Goal: Information Seeking & Learning: Learn about a topic

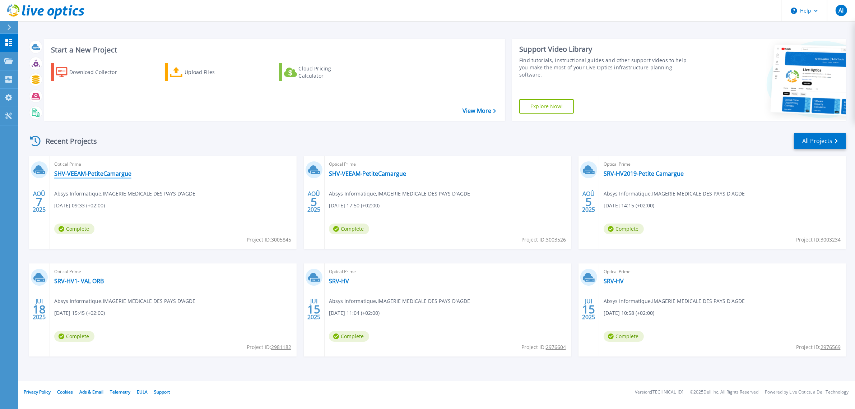
click at [126, 177] on link "SHV-VEEAM-PetiteCamargue" at bounding box center [92, 173] width 77 height 7
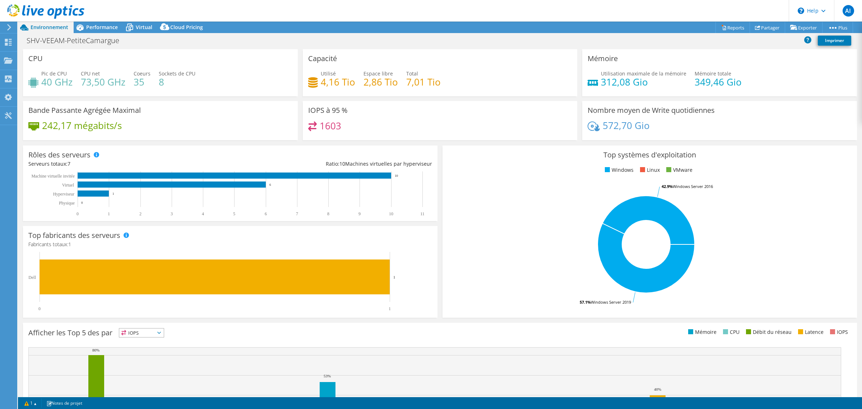
select select "EUFrankfurt"
select select "EUR"
click at [106, 26] on span "Performance" at bounding box center [102, 27] width 32 height 7
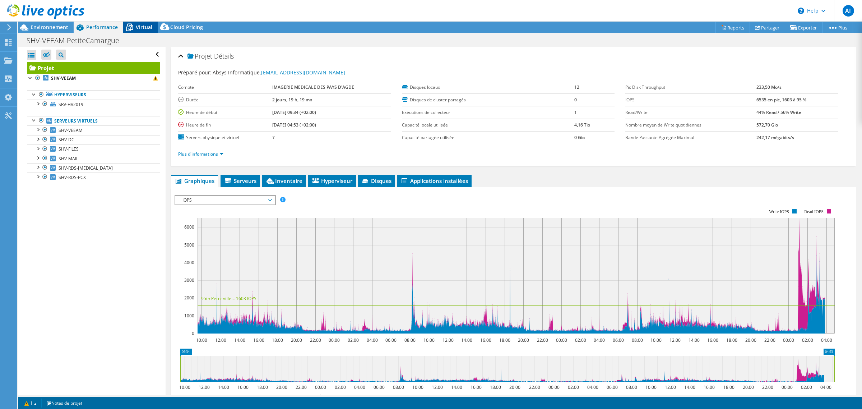
click at [137, 28] on span "Virtual" at bounding box center [144, 27] width 17 height 7
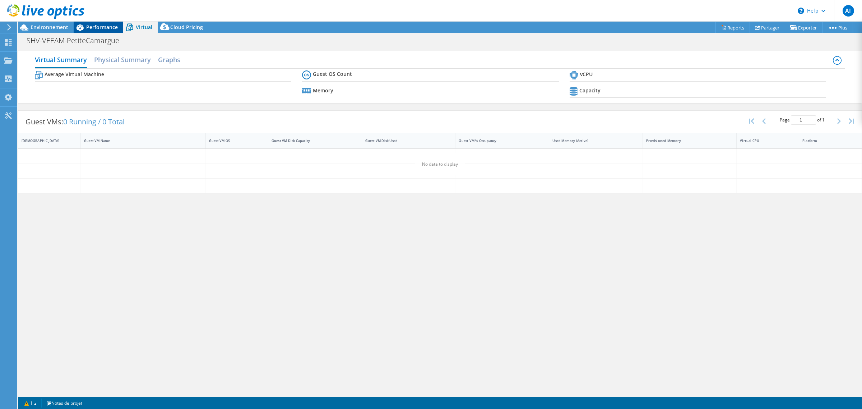
click at [116, 29] on span "Performance" at bounding box center [102, 27] width 32 height 7
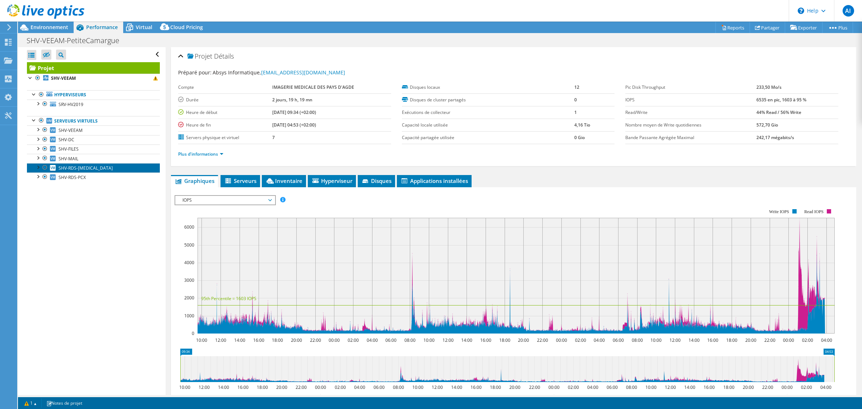
click at [80, 171] on span "SHV-RDS-[MEDICAL_DATA]" at bounding box center [86, 168] width 54 height 6
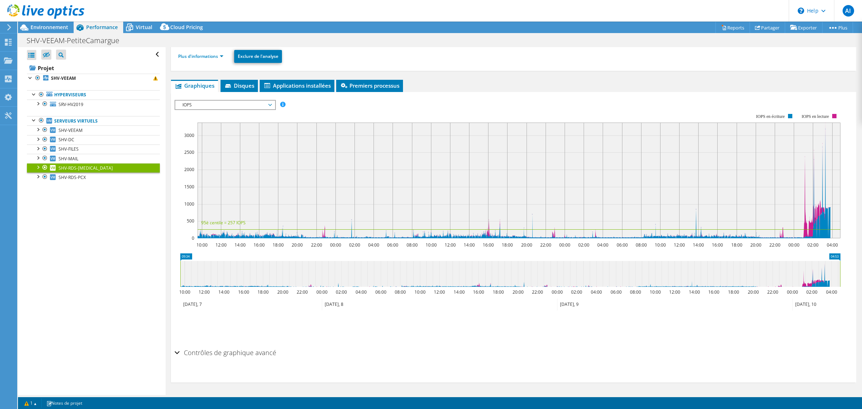
scroll to position [90, 0]
click at [383, 89] on span "Premiers processus" at bounding box center [370, 85] width 60 height 7
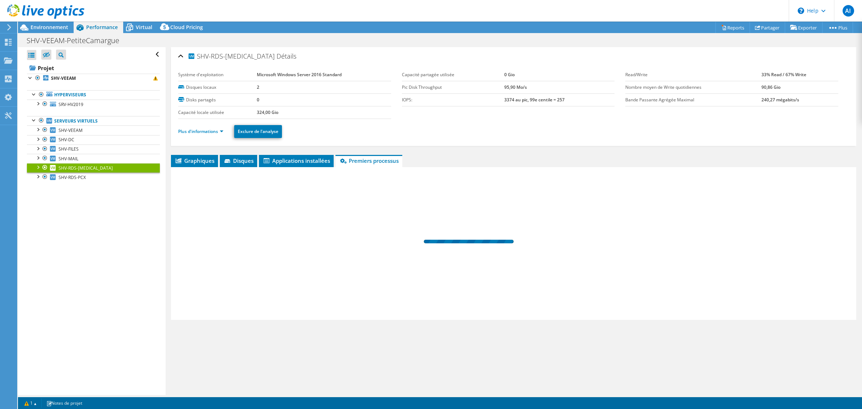
scroll to position [0, 0]
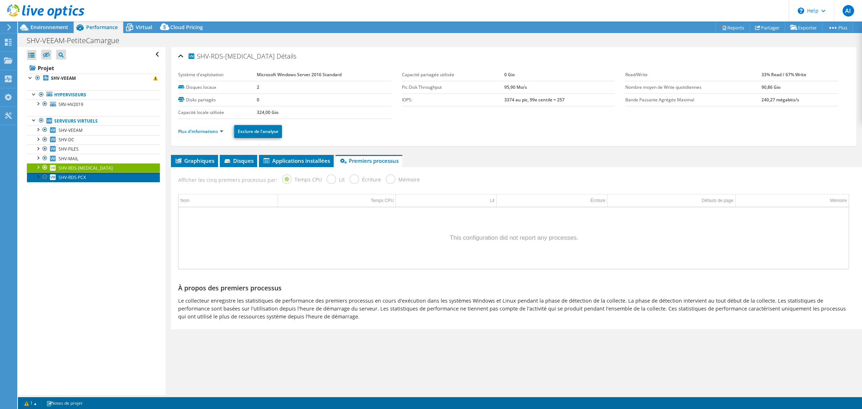
click at [82, 182] on link "SHV-RDS-PCX" at bounding box center [93, 176] width 133 height 9
click at [195, 164] on span "Graphiques" at bounding box center [194, 160] width 40 height 7
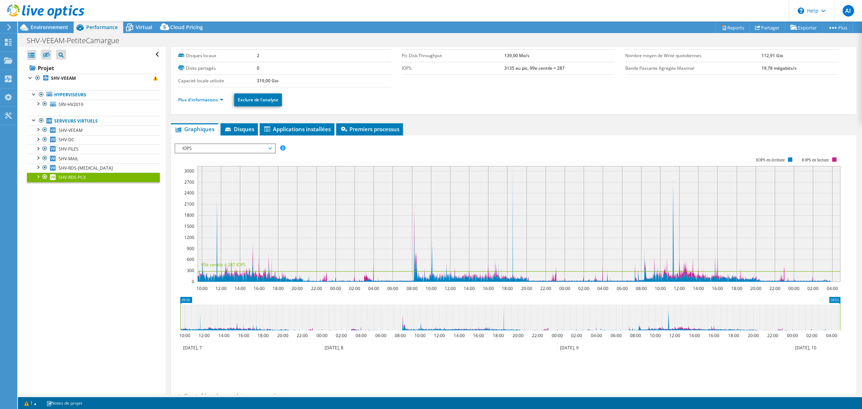
scroll to position [45, 0]
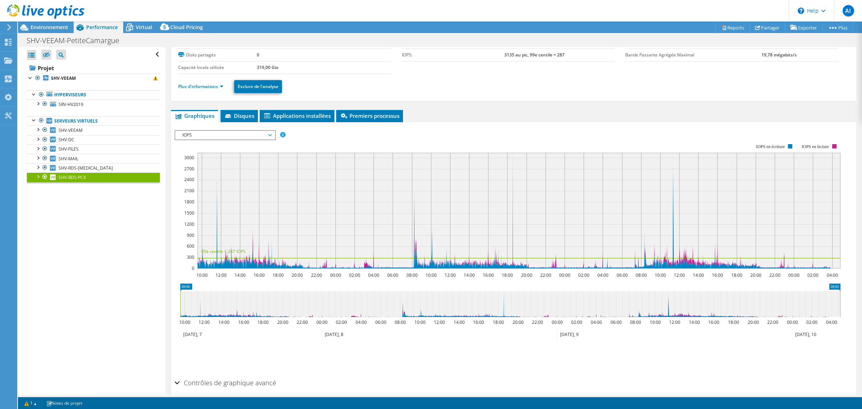
click at [249, 139] on span "IOPS" at bounding box center [225, 135] width 92 height 9
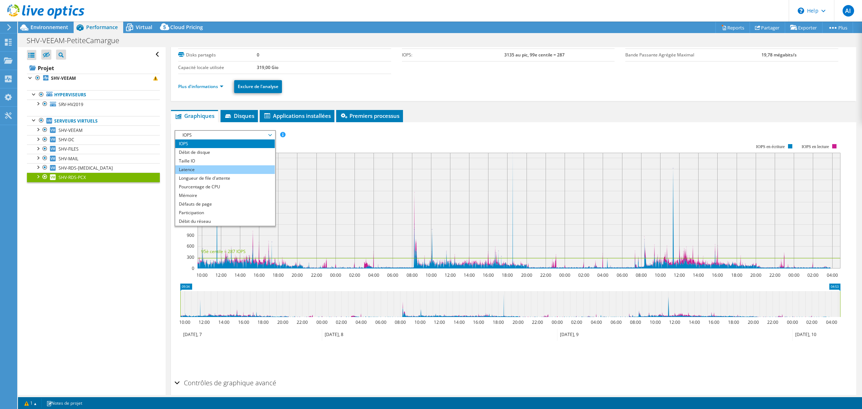
click at [239, 174] on li "Latence" at bounding box center [224, 169] width 99 height 9
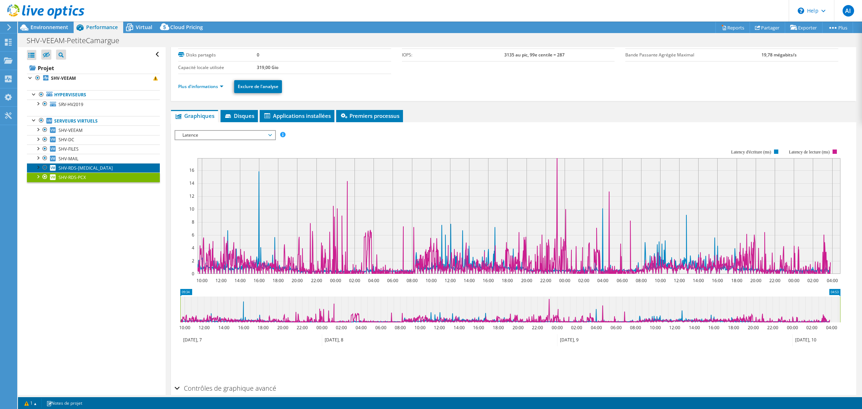
click at [75, 171] on span "SHV-RDS-[MEDICAL_DATA]" at bounding box center [86, 168] width 54 height 6
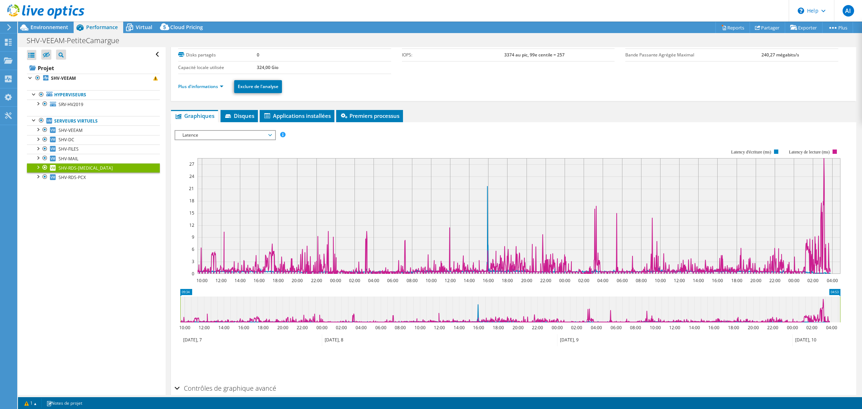
click at [239, 139] on span "Latence" at bounding box center [225, 135] width 92 height 9
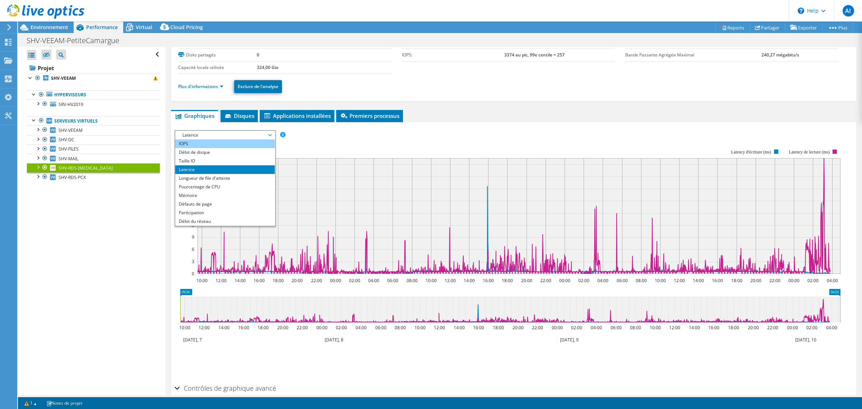
click at [227, 148] on li "IOPS" at bounding box center [224, 143] width 99 height 9
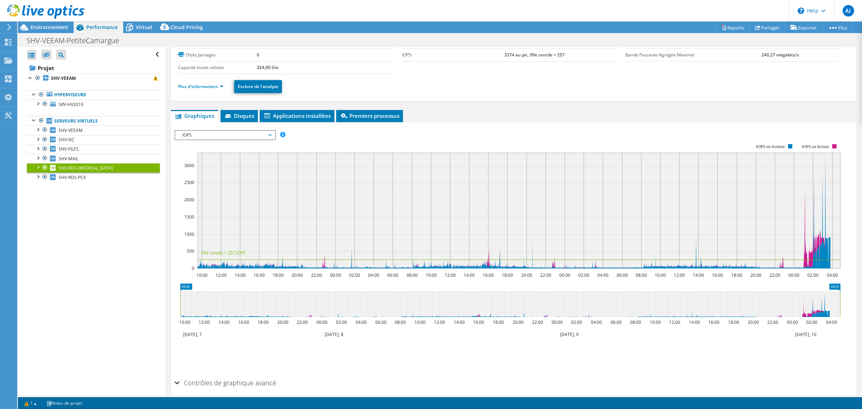
click at [252, 139] on span "IOPS" at bounding box center [225, 135] width 92 height 9
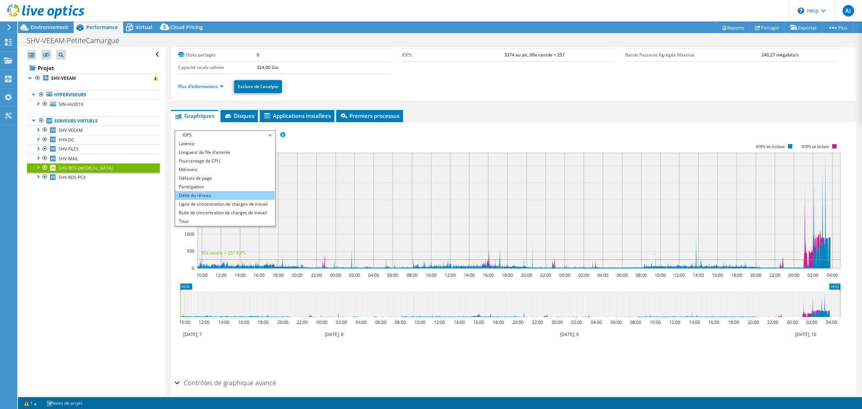
click at [258, 200] on li "Débit du réseau" at bounding box center [224, 195] width 99 height 9
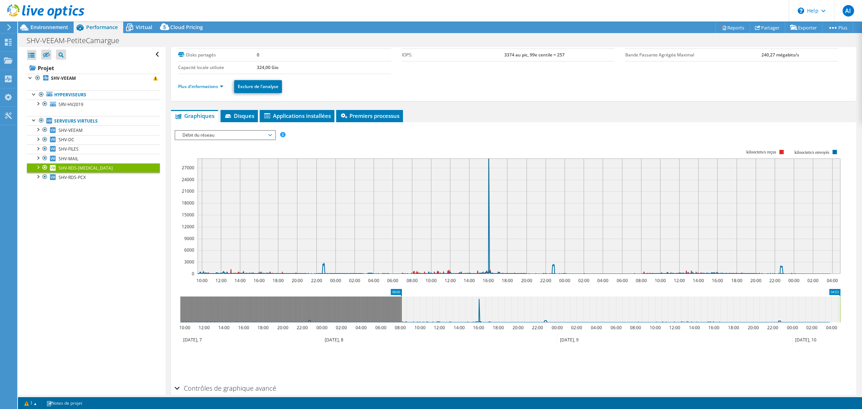
drag, startPoint x: 181, startPoint y: 347, endPoint x: 402, endPoint y: 350, distance: 221.2
click at [402, 346] on icon "04:53 08:00 10:00 12:00 14:00 16:00 18:00 20:00 22:00 00:00 02:00 04:00 06:00 0…" at bounding box center [509, 317] width 671 height 57
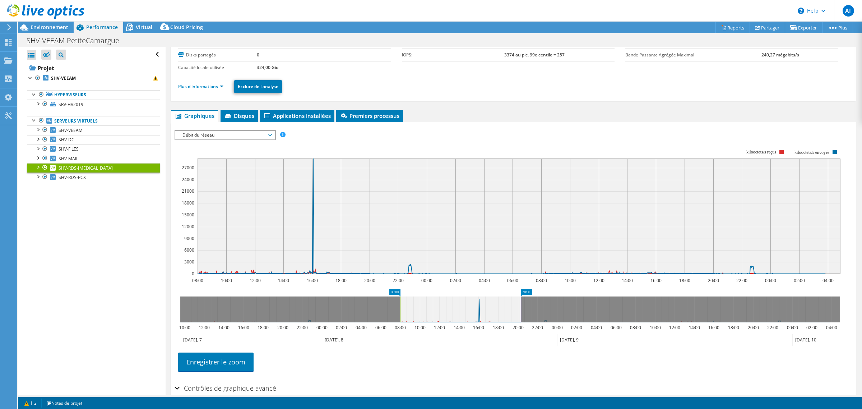
drag, startPoint x: 840, startPoint y: 336, endPoint x: 521, endPoint y: 336, distance: 319.1
click at [521, 322] on rect at bounding box center [520, 309] width 3 height 26
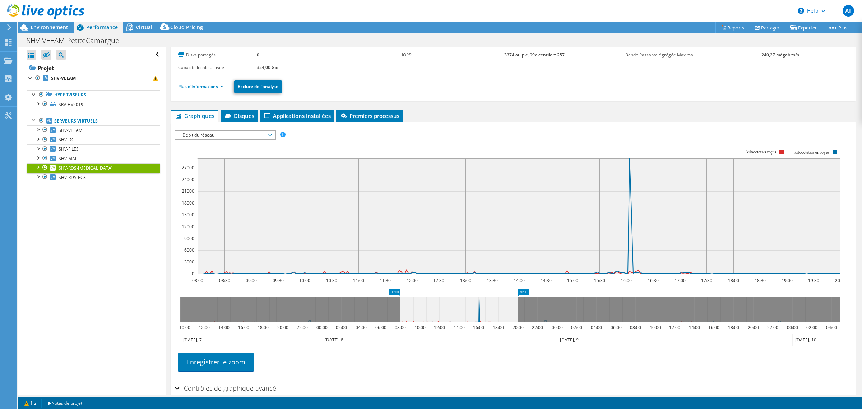
click at [592, 312] on section "Workload Concentration: 08:00 08:30 09:00 09:30 10:00 10:30 11:00 11:30 12:00 1…" at bounding box center [513, 258] width 678 height 237
click at [248, 139] on span "Débit du réseau" at bounding box center [225, 135] width 92 height 9
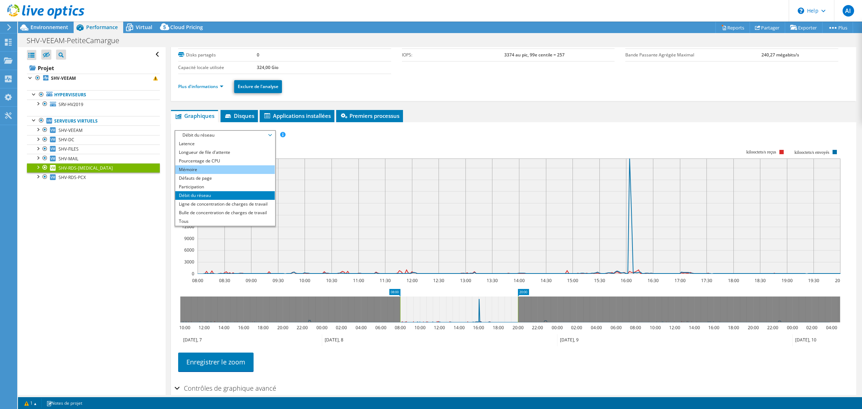
click at [260, 174] on li "Mémoire" at bounding box center [224, 169] width 99 height 9
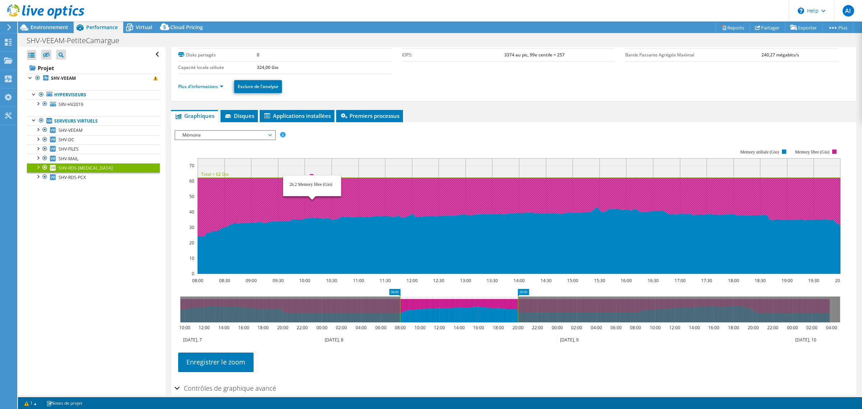
drag, startPoint x: 312, startPoint y: 197, endPoint x: 503, endPoint y: 143, distance: 198.6
click at [503, 122] on ul "Graphiques Serveurs Inventaire Hyperviseur Disques Disques de cluster Applicati…" at bounding box center [513, 116] width 685 height 12
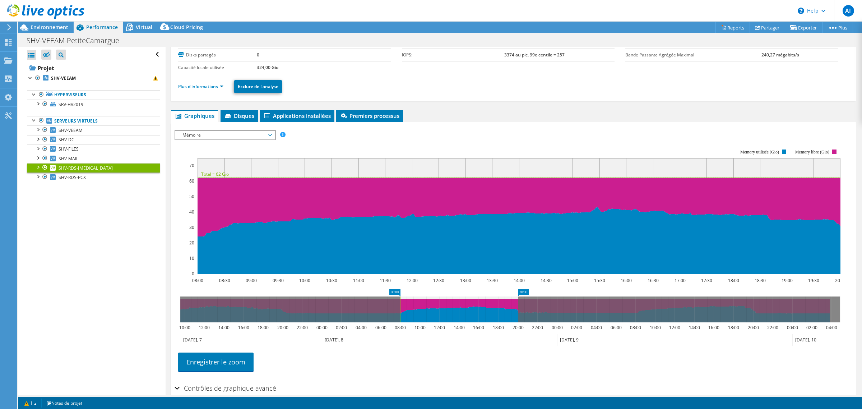
click at [209, 139] on span "Mémoire" at bounding box center [225, 135] width 92 height 9
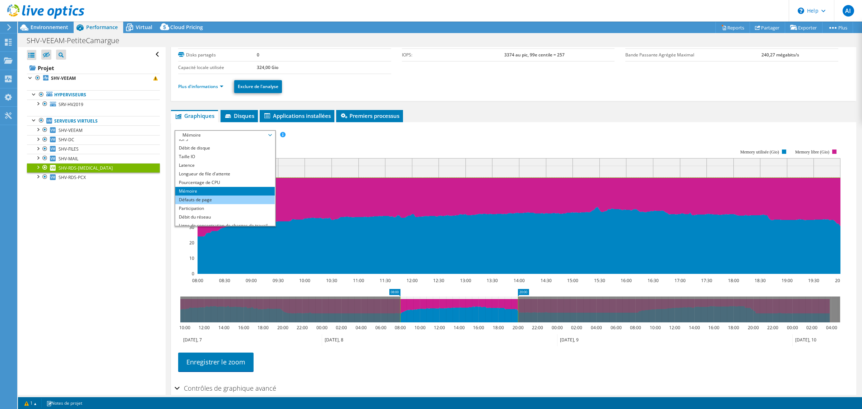
scroll to position [0, 0]
click at [200, 174] on li "Latence" at bounding box center [224, 169] width 99 height 9
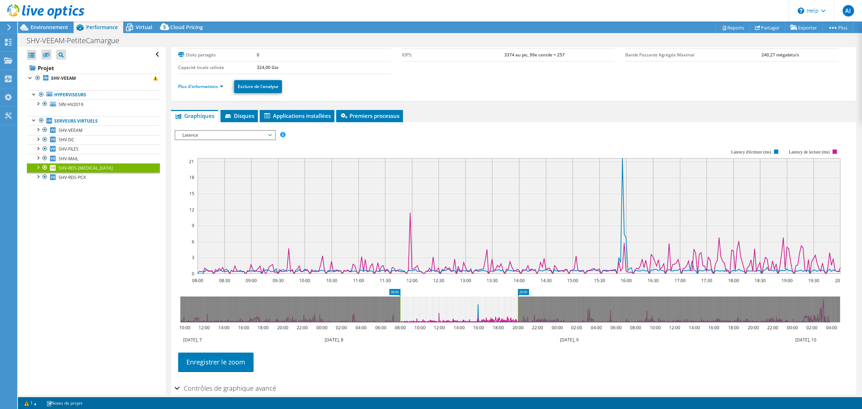
drag, startPoint x: 519, startPoint y: 243, endPoint x: 395, endPoint y: 176, distance: 140.9
click at [395, 164] on rect at bounding box center [507, 212] width 666 height 144
click at [253, 119] on span "Disques" at bounding box center [239, 115] width 30 height 7
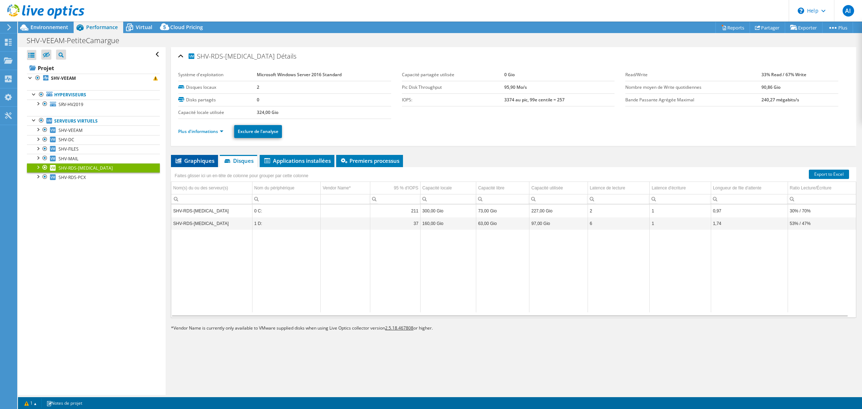
click at [196, 167] on li "Graphiques" at bounding box center [194, 161] width 47 height 12
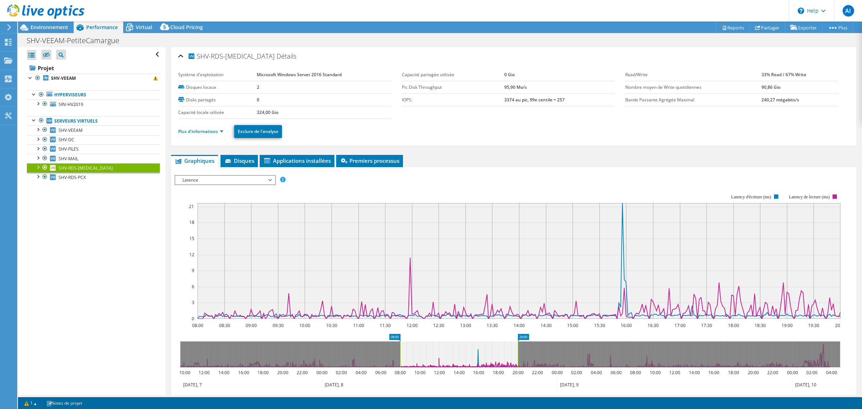
click at [206, 184] on span "Latence" at bounding box center [225, 180] width 92 height 9
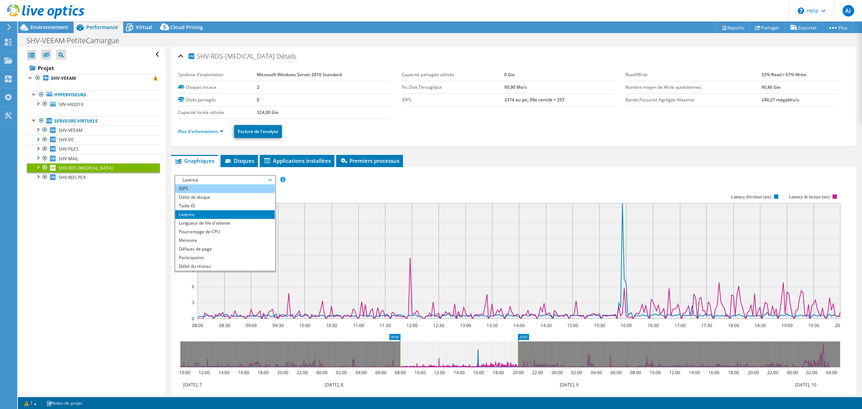
click at [209, 193] on li "IOPS" at bounding box center [224, 188] width 99 height 9
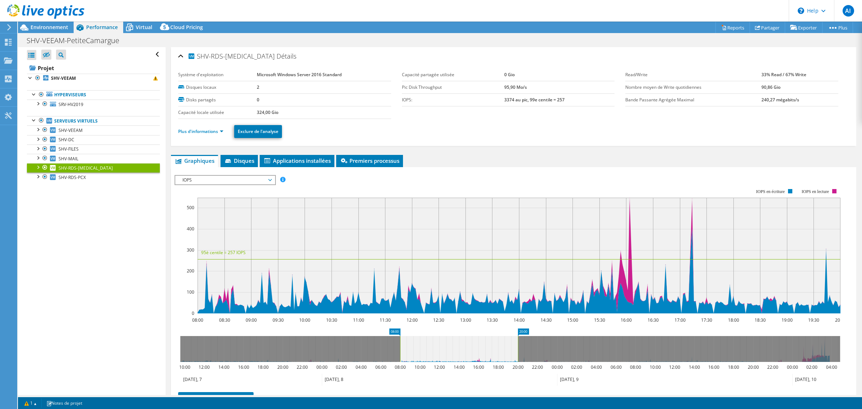
click at [237, 184] on span "IOPS" at bounding box center [225, 180] width 92 height 9
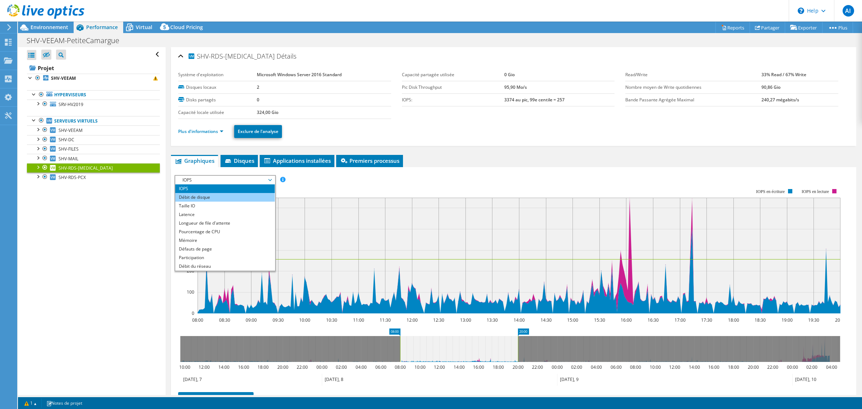
click at [195, 201] on li "Débit de disque" at bounding box center [224, 197] width 99 height 9
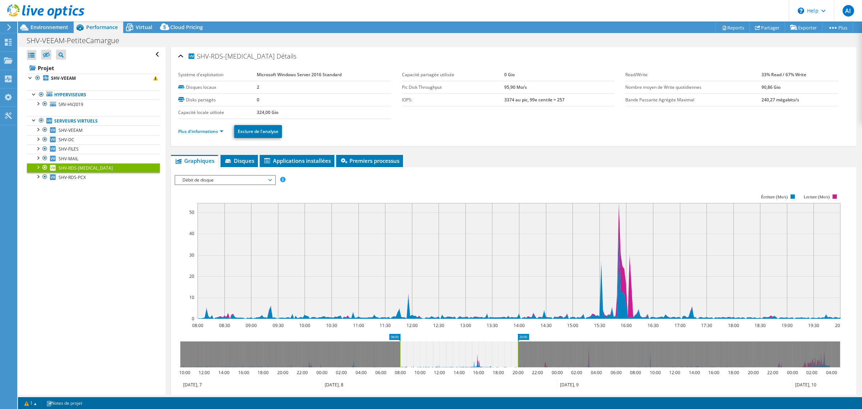
click at [197, 184] on span "Débit de disque" at bounding box center [225, 180] width 92 height 9
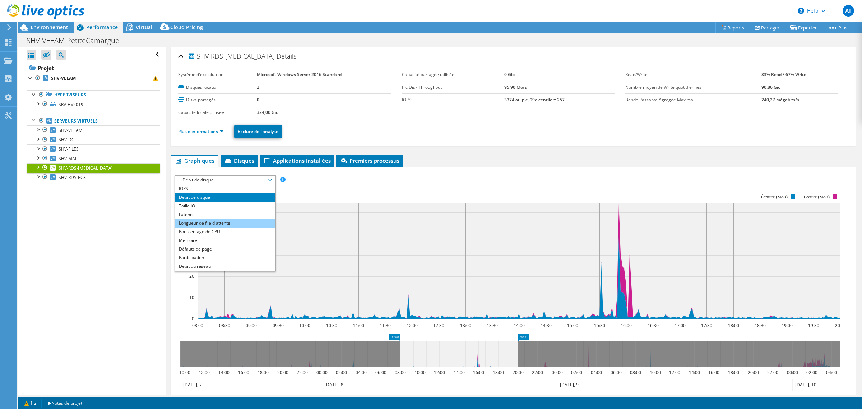
click at [235, 227] on li "Longueur de file d'attente" at bounding box center [224, 223] width 99 height 9
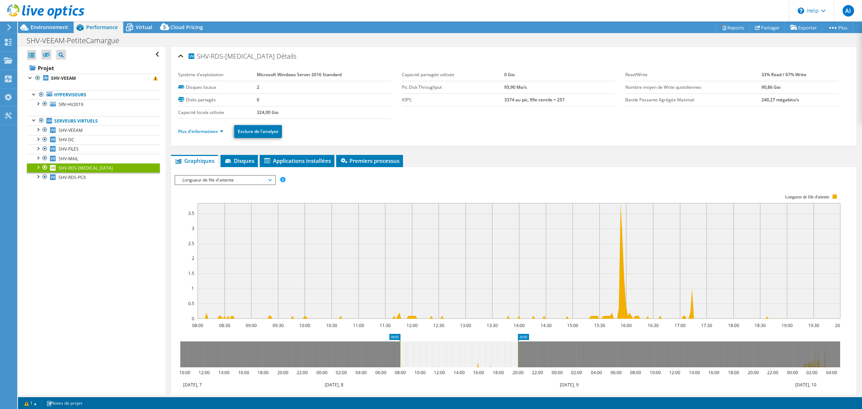
click at [514, 167] on ul "Graphiques Serveurs Inventaire Hyperviseur Disques Disques de cluster Applicati…" at bounding box center [513, 161] width 685 height 12
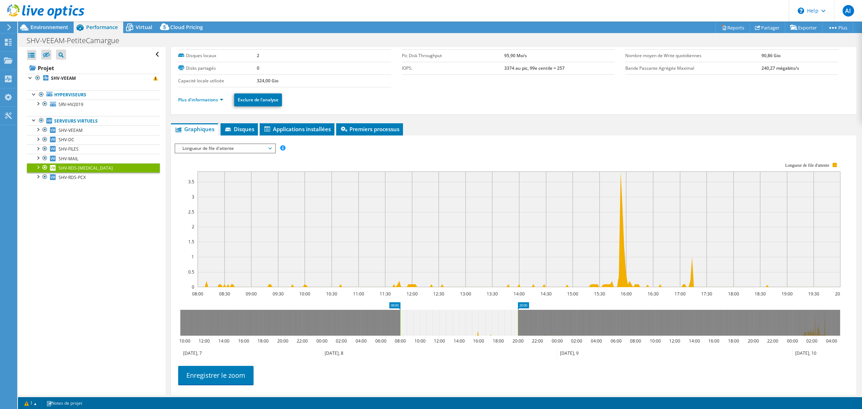
scroll to position [45, 0]
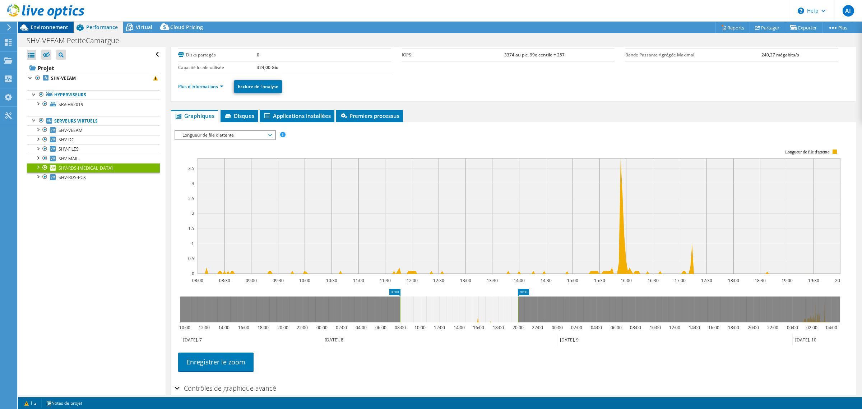
click at [65, 33] on div "Environnement" at bounding box center [46, 27] width 56 height 11
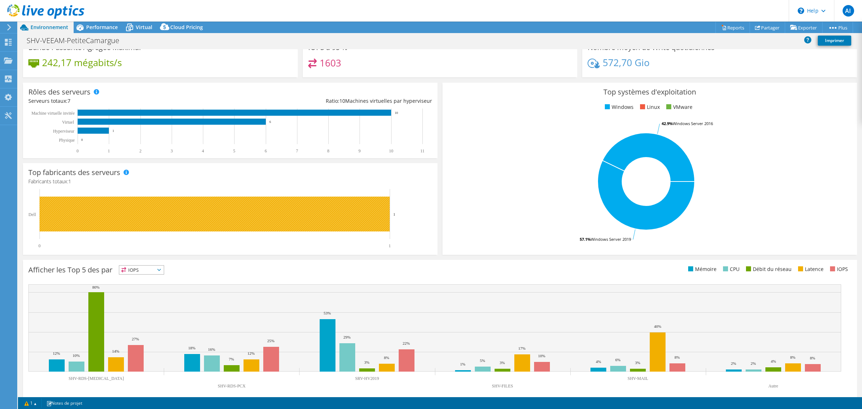
scroll to position [79, 0]
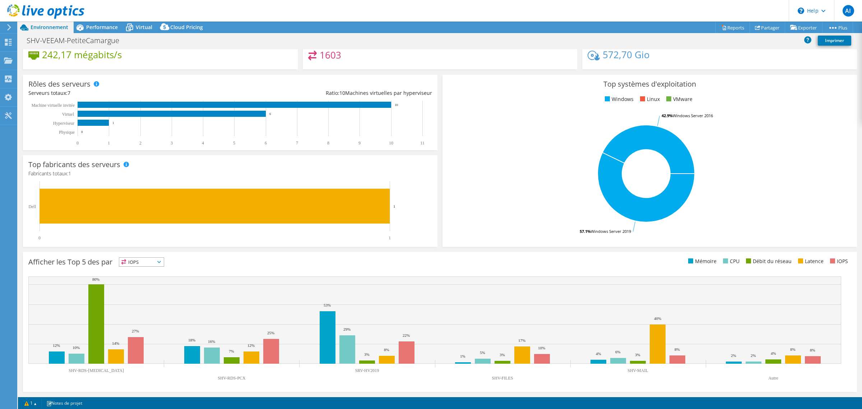
click at [150, 265] on span "IOPS" at bounding box center [141, 261] width 45 height 9
click at [148, 296] on li "CPU" at bounding box center [141, 291] width 45 height 10
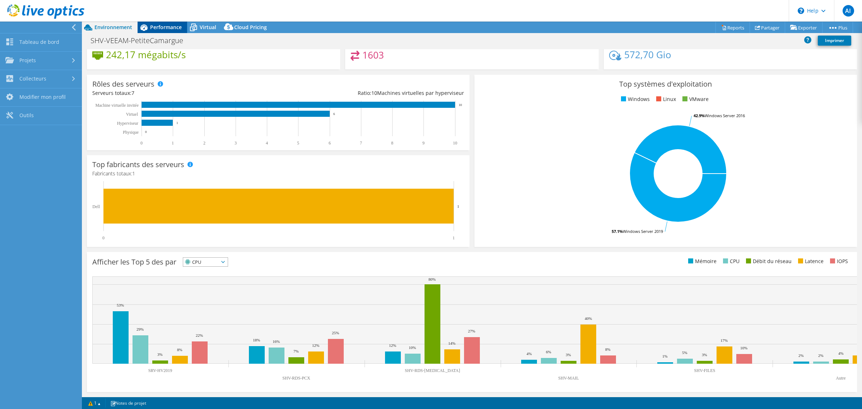
click at [156, 29] on span "Performance" at bounding box center [166, 27] width 32 height 7
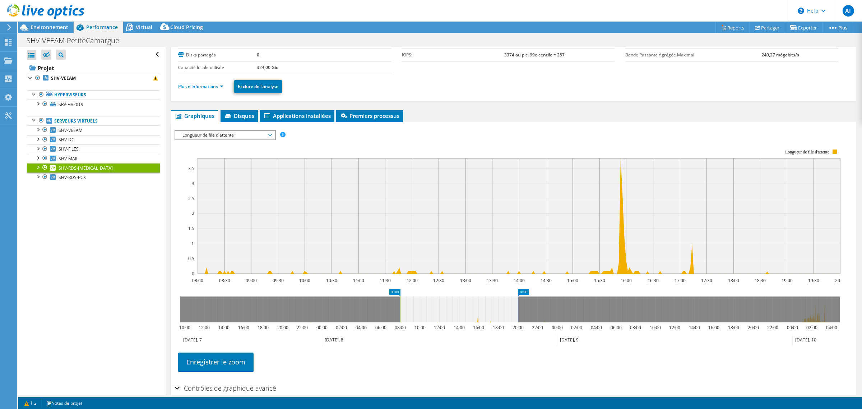
scroll to position [0, 0]
click at [65, 180] on span "SHV-RDS-PCX" at bounding box center [72, 177] width 27 height 6
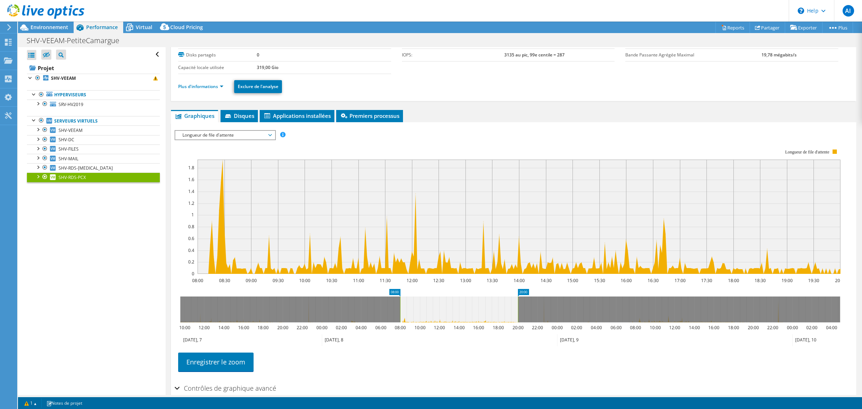
click at [242, 139] on span "Longueur de file d'attente" at bounding box center [225, 135] width 92 height 9
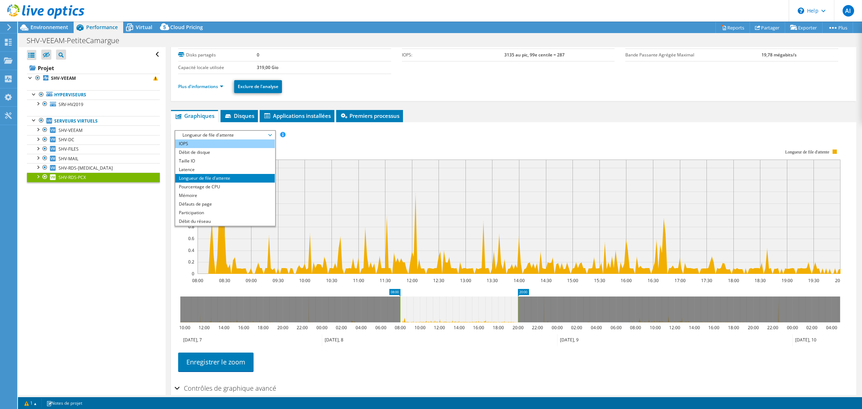
click at [227, 148] on li "IOPS" at bounding box center [224, 143] width 99 height 9
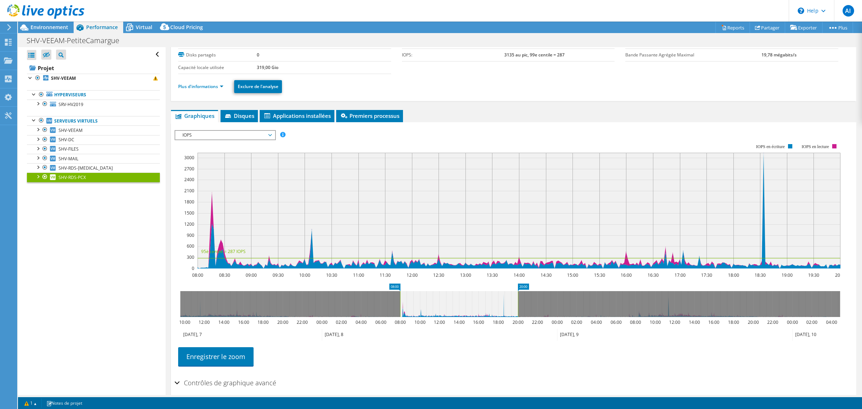
click at [246, 139] on span "IOPS" at bounding box center [225, 135] width 92 height 9
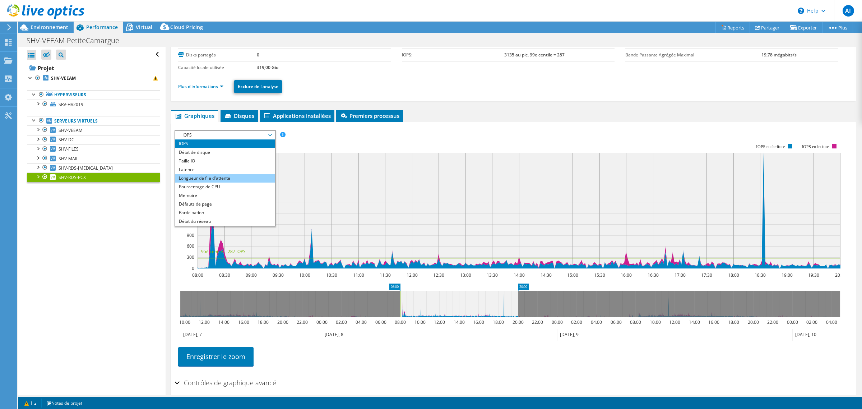
click at [230, 182] on li "Longueur de file d'attente" at bounding box center [224, 178] width 99 height 9
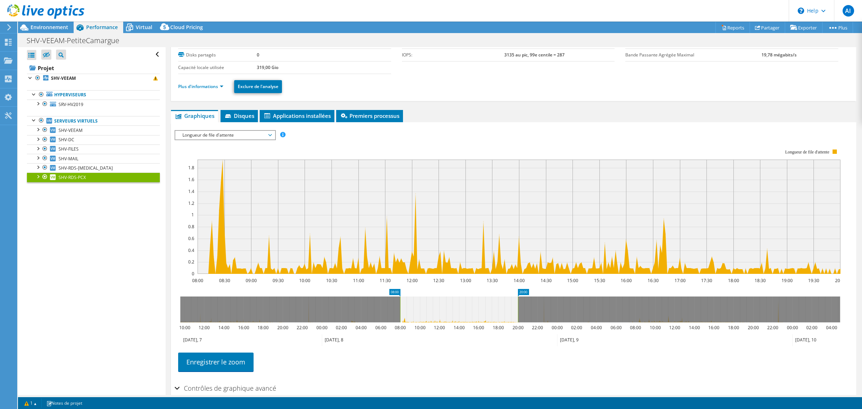
click at [271, 139] on span "Longueur de file d'attente" at bounding box center [225, 135] width 92 height 9
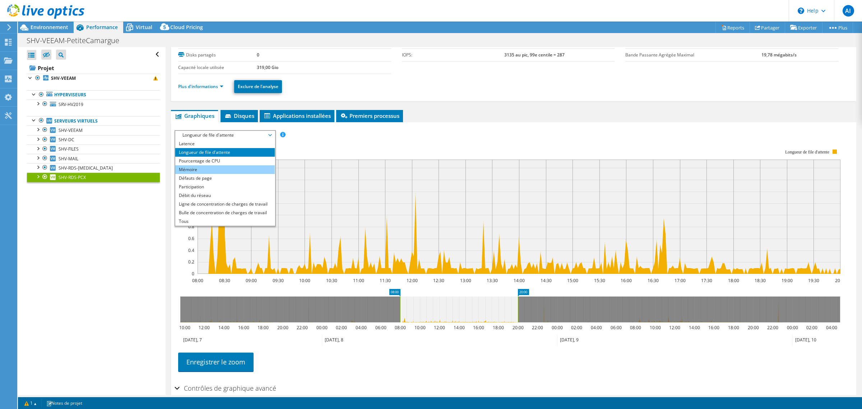
scroll to position [54, 0]
click at [223, 200] on li "Débit du réseau" at bounding box center [224, 195] width 99 height 9
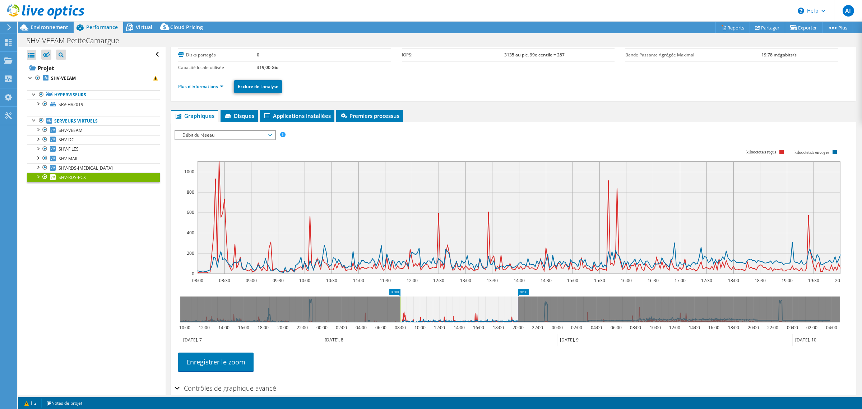
click at [271, 139] on span "Débit du réseau" at bounding box center [225, 135] width 92 height 9
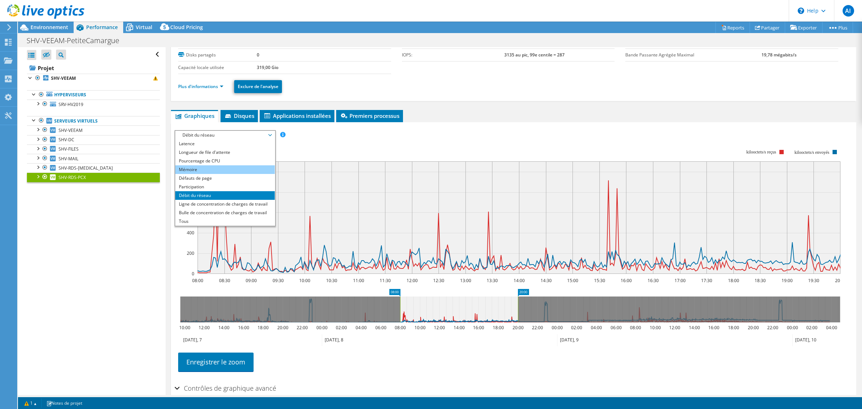
click at [222, 174] on li "Mémoire" at bounding box center [224, 169] width 99 height 9
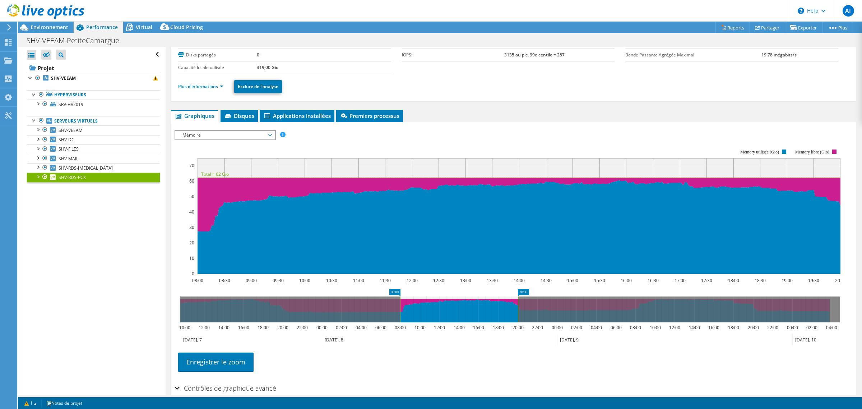
click at [264, 139] on span "Mémoire" at bounding box center [225, 135] width 92 height 9
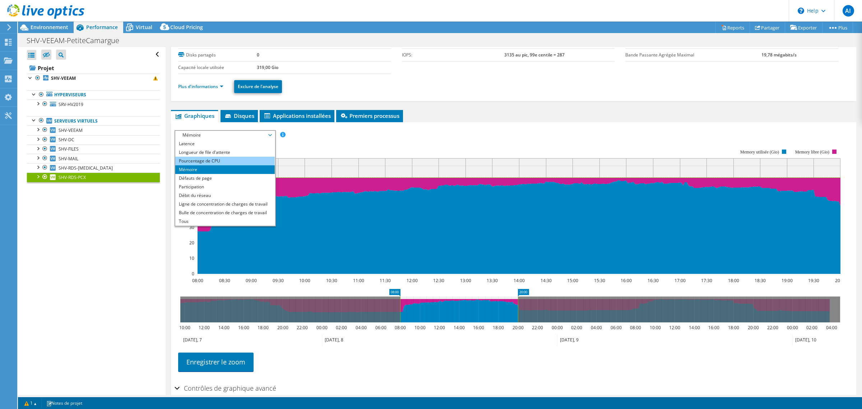
scroll to position [0, 0]
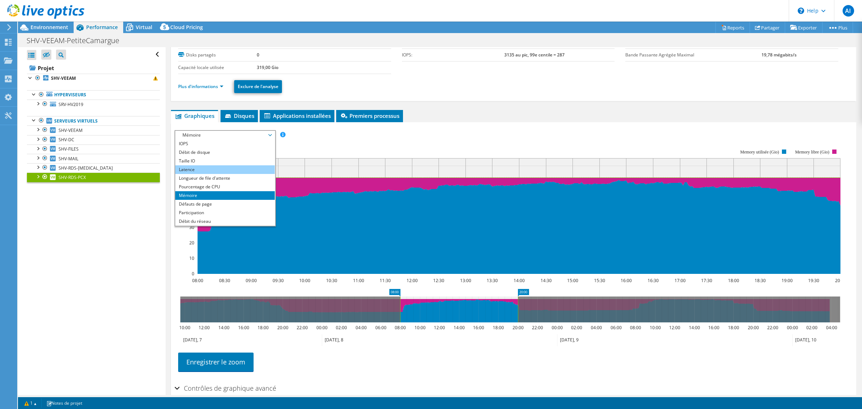
click at [208, 174] on li "Latence" at bounding box center [224, 169] width 99 height 9
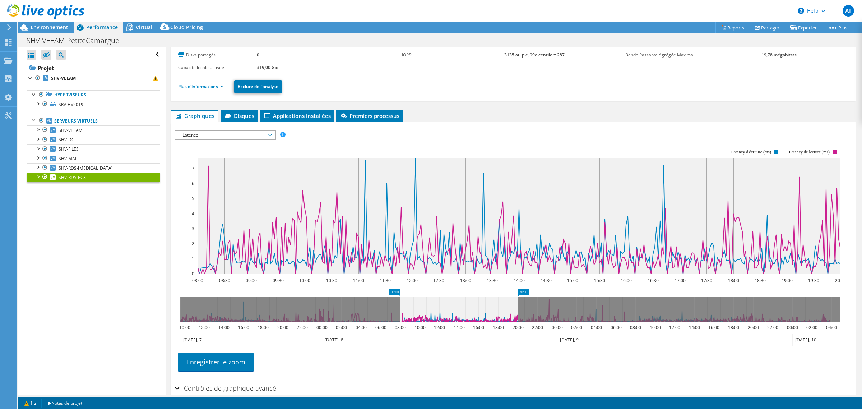
click at [593, 140] on div "IOPS Débit de disque Taille IO Latence Longueur de file d'attente Pourcentage d…" at bounding box center [513, 135] width 678 height 10
